Goal: Contribute content: Contribute content

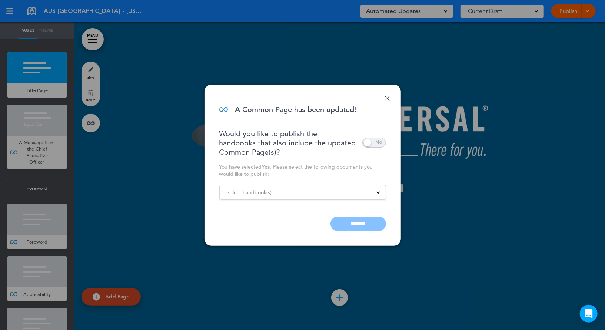
click at [330, 188] on div "Select handbook(s)" at bounding box center [303, 192] width 166 height 8
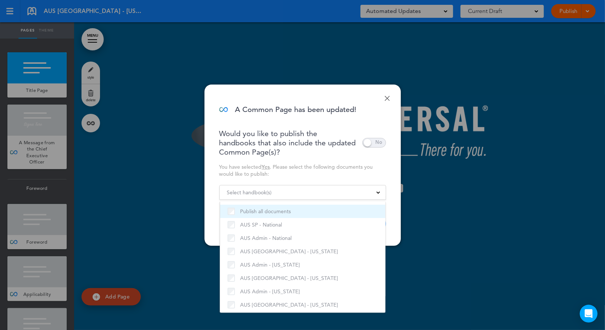
click at [267, 209] on label "Publish all documents" at bounding box center [303, 211] width 150 height 9
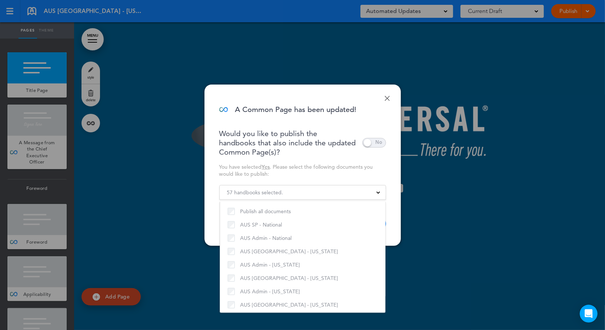
click at [309, 175] on div "You have selected Yes . Please select the following documents you would like to…" at bounding box center [302, 170] width 167 height 14
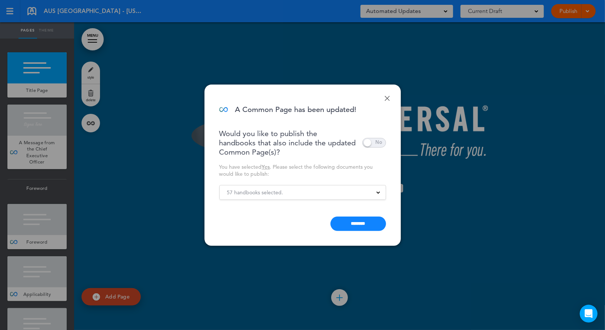
click at [369, 140] on span at bounding box center [375, 143] width 24 height 10
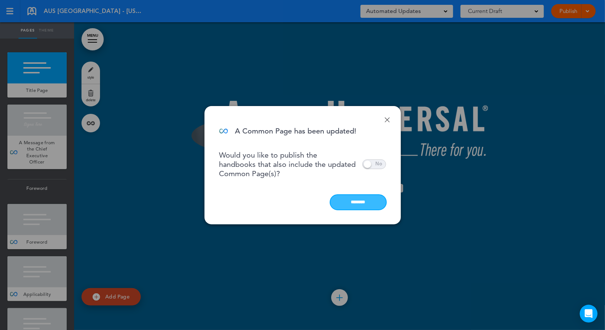
click at [360, 206] on input "********" at bounding box center [359, 202] width 56 height 14
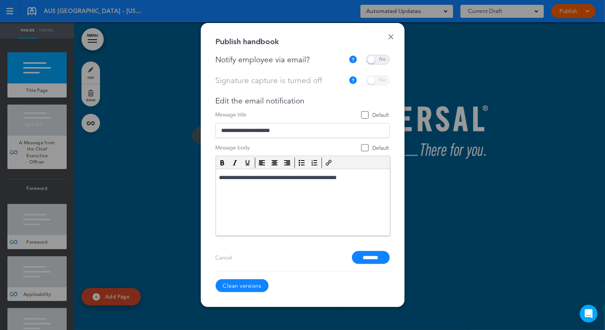
click at [380, 60] on span at bounding box center [378, 60] width 24 height 10
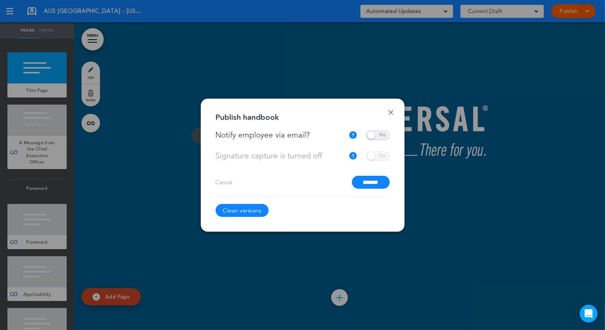
click at [371, 185] on input "*******" at bounding box center [371, 182] width 38 height 13
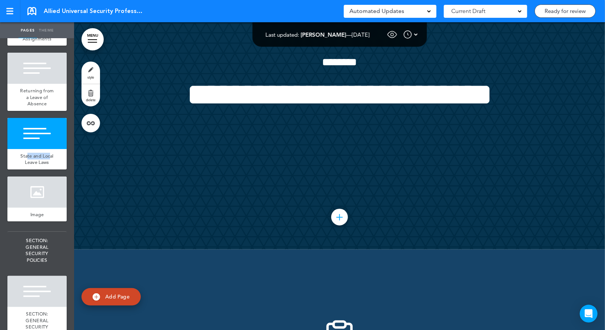
scroll to position [72700, 0]
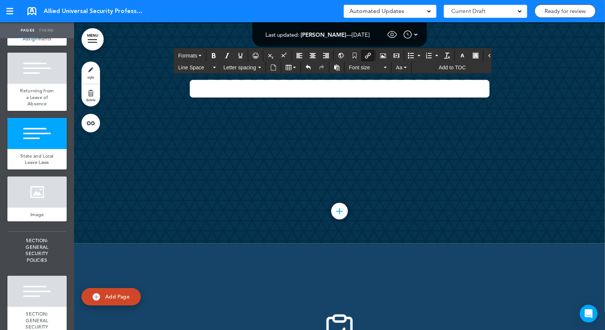
drag, startPoint x: 281, startPoint y: 234, endPoint x: 153, endPoint y: 233, distance: 127.5
drag, startPoint x: 322, startPoint y: 288, endPoint x: 149, endPoint y: 283, distance: 173.2
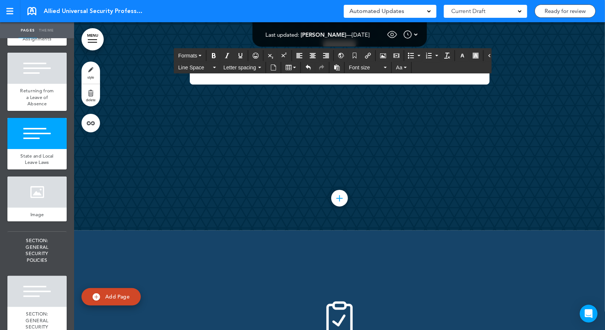
click at [460, 55] on icon "button" at bounding box center [463, 56] width 6 height 6
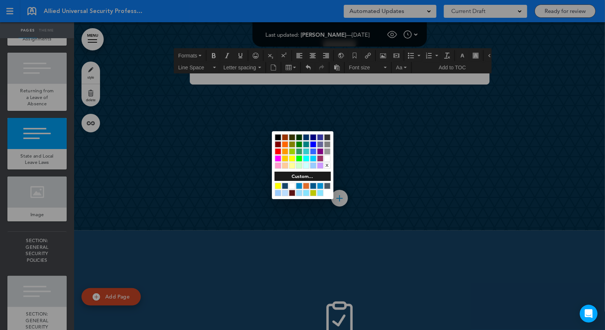
click at [321, 185] on div at bounding box center [320, 186] width 6 height 6
click at [372, 179] on div at bounding box center [302, 165] width 605 height 330
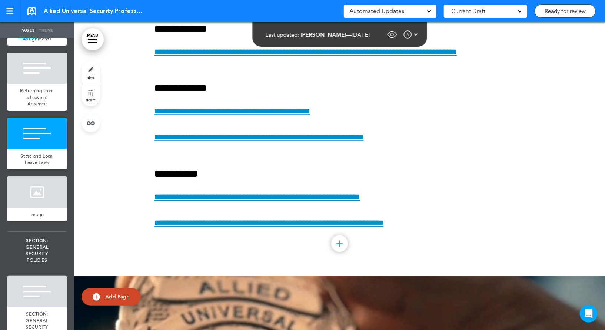
scroll to position [71961, 0]
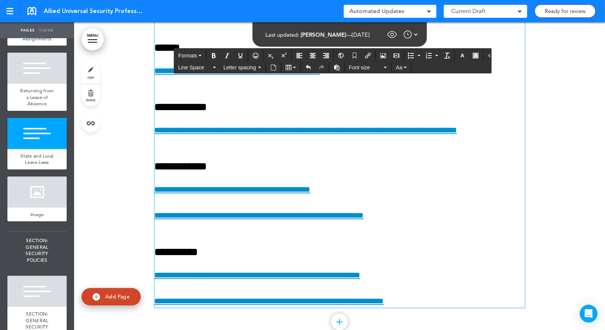
drag, startPoint x: 262, startPoint y: 192, endPoint x: 146, endPoint y: 191, distance: 116.0
click at [365, 58] on icon "Insert/edit airmason link" at bounding box center [368, 56] width 6 height 6
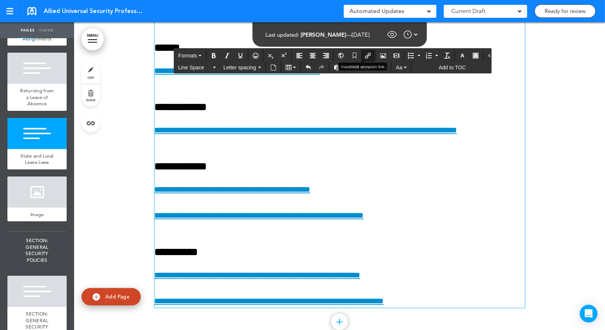
type input "**********"
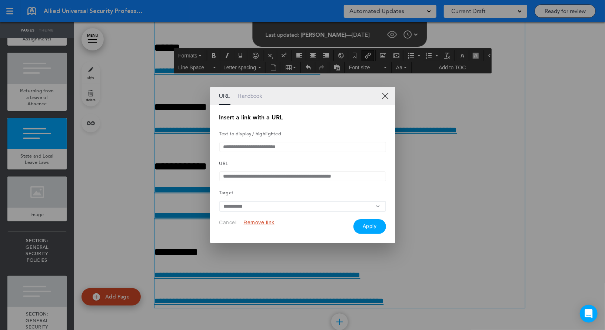
click at [254, 225] on button "Remove link" at bounding box center [259, 222] width 31 height 7
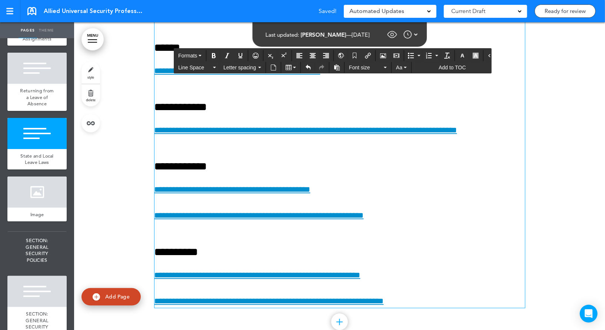
drag, startPoint x: 185, startPoint y: 191, endPoint x: 289, endPoint y: 191, distance: 104.9
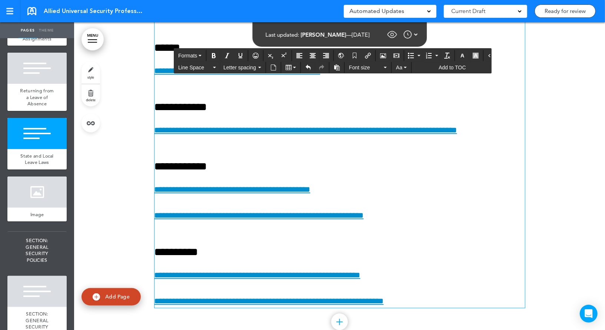
drag, startPoint x: 280, startPoint y: 193, endPoint x: 130, endPoint y: 193, distance: 149.7
click at [365, 56] on icon "Insert/edit airmason link" at bounding box center [368, 56] width 6 height 6
type input "**********"
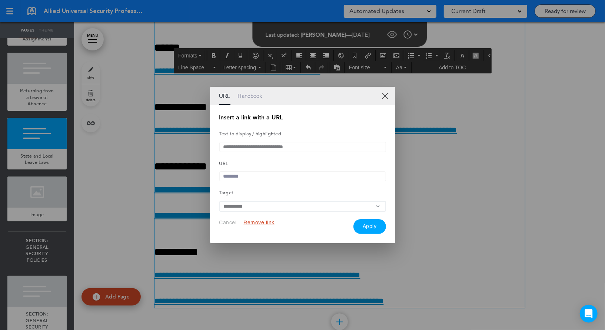
click at [256, 96] on link "Handbook" at bounding box center [250, 96] width 25 height 19
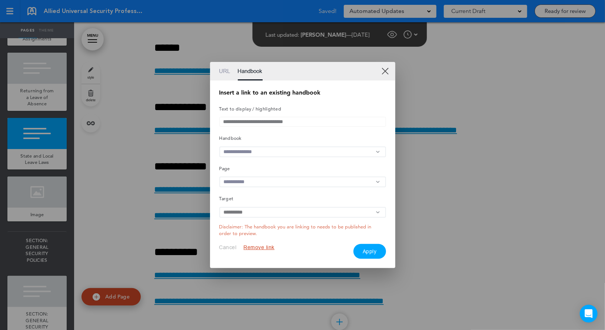
click at [261, 150] on input "text" at bounding box center [302, 151] width 167 height 11
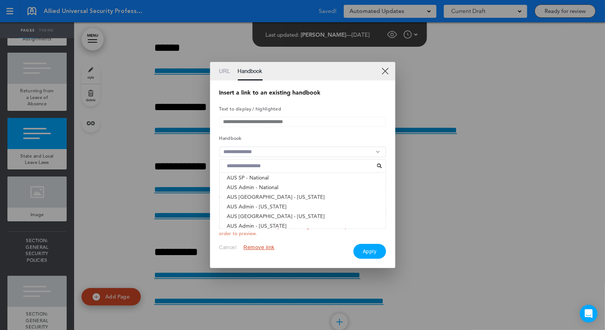
click at [261, 165] on input at bounding box center [301, 165] width 154 height 9
type input "****"
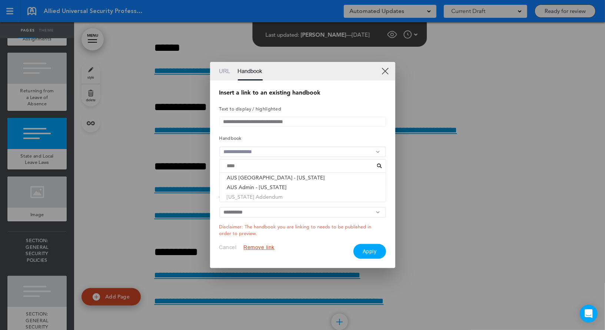
click at [259, 198] on li "[US_STATE] Addendum" at bounding box center [303, 197] width 166 height 10
click at [259, 185] on input "text" at bounding box center [302, 181] width 167 height 11
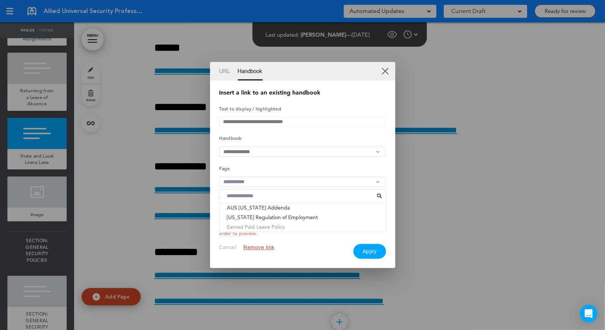
click at [255, 228] on li "Earned Paid Leave Policy" at bounding box center [303, 227] width 166 height 10
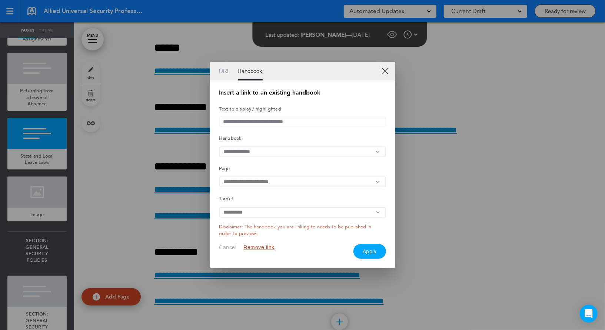
click at [365, 252] on button "Apply" at bounding box center [370, 251] width 33 height 15
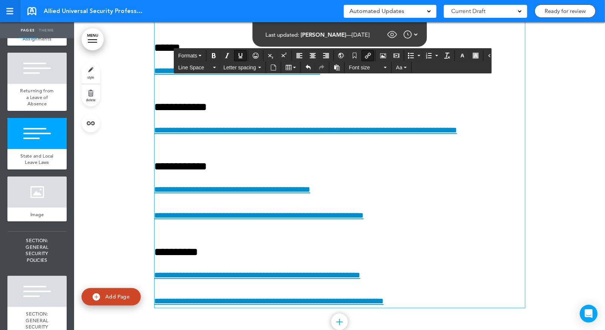
click at [14, 11] on link at bounding box center [10, 11] width 20 height 22
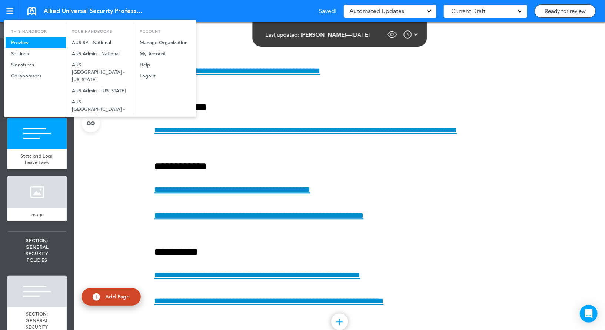
click at [39, 40] on link "Preview" at bounding box center [36, 42] width 60 height 11
